Goal: Complete application form

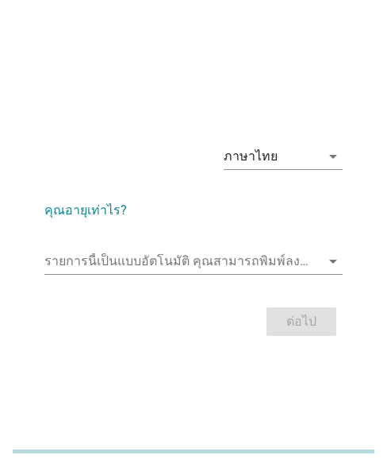
drag, startPoint x: 311, startPoint y: 60, endPoint x: 299, endPoint y: 91, distance: 33.9
click at [311, 60] on div "ภาษาไทย arrow_drop_down คุณอายุเท่าไร? รายการนี้เป็นแบบอัตโนมัติ [PERSON_NAME]พ…" at bounding box center [193, 235] width 387 height 471
click at [75, 264] on input "รายการนี้เป็นแบบอัตโนมัติ คุณสามารถพิมพ์ลงในรายการนี้" at bounding box center [182, 260] width 276 height 25
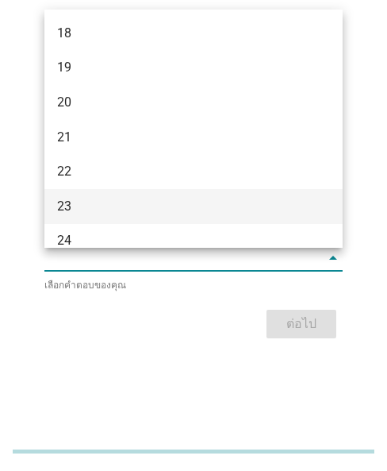
click at [79, 220] on div "23" at bounding box center [193, 206] width 298 height 35
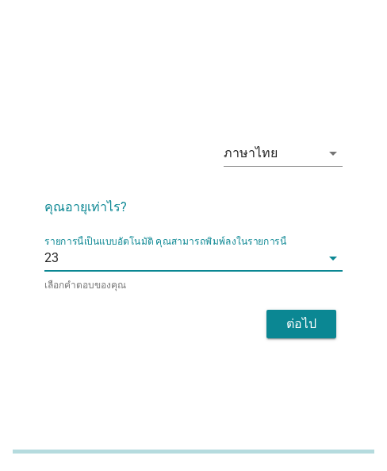
drag, startPoint x: 295, startPoint y: 303, endPoint x: 367, endPoint y: 331, distance: 76.6
click at [298, 307] on div "ต่อไป" at bounding box center [193, 324] width 298 height 38
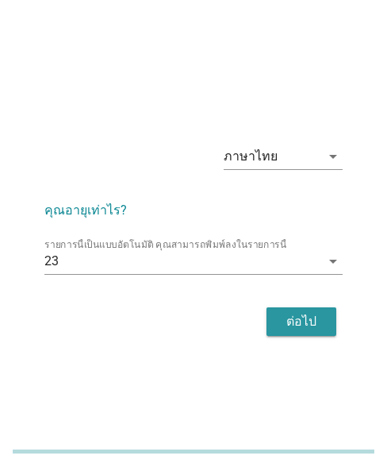
drag, startPoint x: 304, startPoint y: 321, endPoint x: 234, endPoint y: 296, distance: 74.0
click at [304, 321] on div "ต่อไป" at bounding box center [301, 321] width 44 height 19
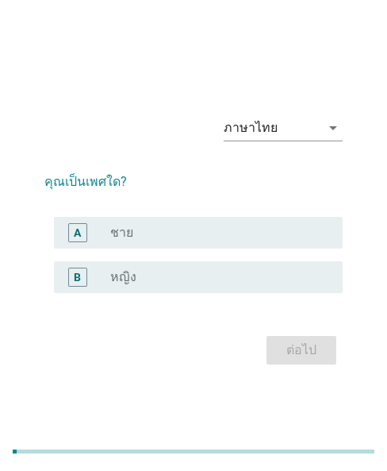
click at [325, 387] on div "ภาษาไทย arrow_drop_down คุณเป็นเพศใด? A radio_button_unchecked ชาย B radio_butt…" at bounding box center [193, 235] width 349 height 317
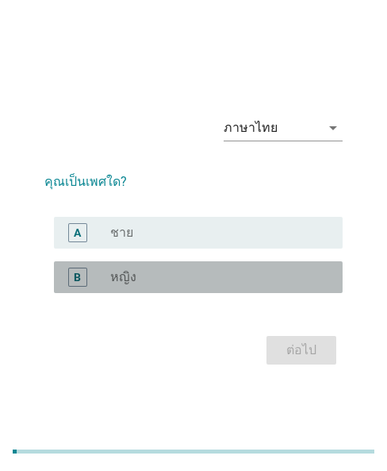
click at [199, 279] on div "radio_button_unchecked หญิง" at bounding box center [213, 277] width 207 height 16
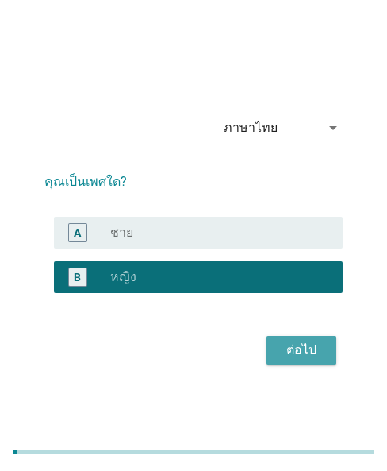
click at [293, 351] on div "ต่อไป" at bounding box center [301, 349] width 44 height 19
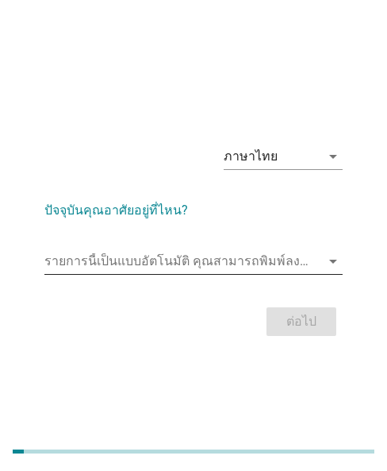
click at [82, 259] on input "รายการนี้เป็นแบบอัตโนมัติ คุณสามารถพิมพ์ลงในรายการนี้" at bounding box center [182, 260] width 276 height 25
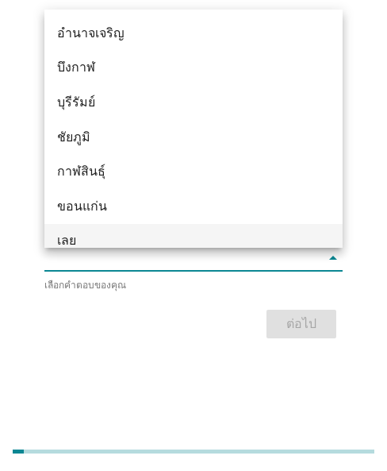
click at [94, 230] on div "เลย" at bounding box center [193, 241] width 298 height 35
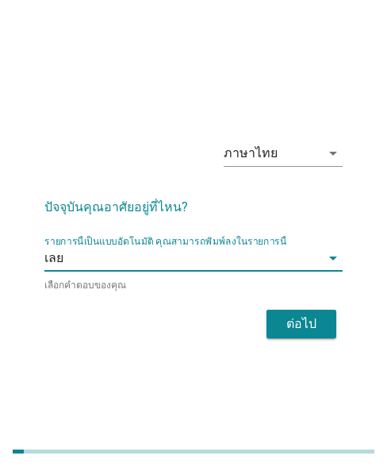
click at [282, 314] on div "ต่อไป" at bounding box center [301, 323] width 44 height 19
